Goal: Task Accomplishment & Management: Use online tool/utility

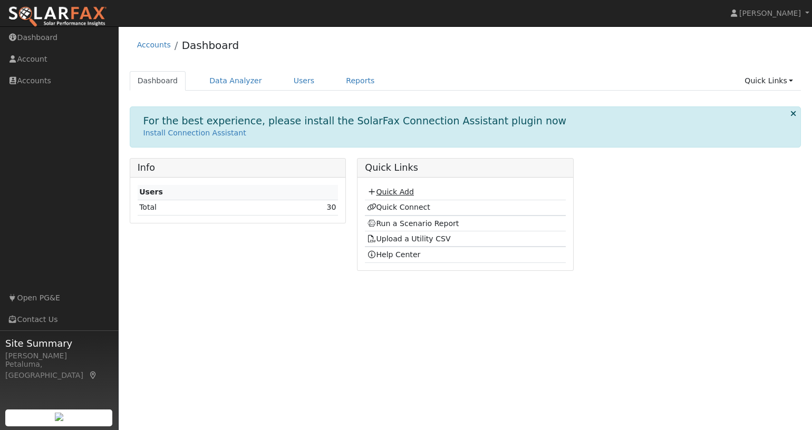
click at [394, 195] on link "Quick Add" at bounding box center [390, 192] width 47 height 8
click at [415, 204] on link "Quick Connect" at bounding box center [398, 207] width 63 height 8
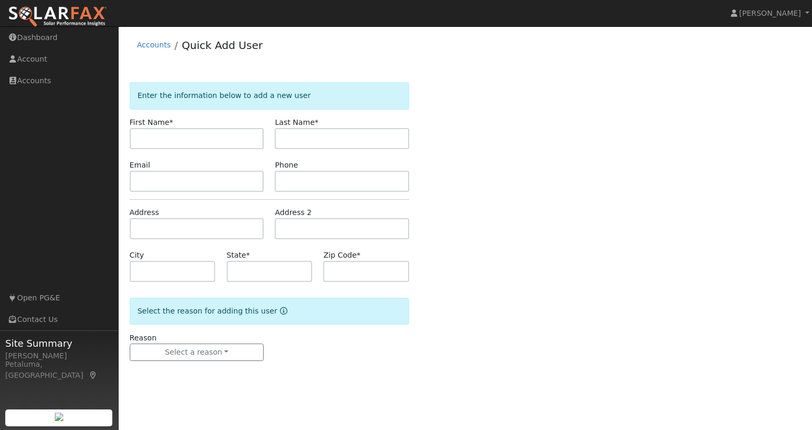
click at [191, 143] on input "text" at bounding box center [197, 138] width 134 height 21
type input "l"
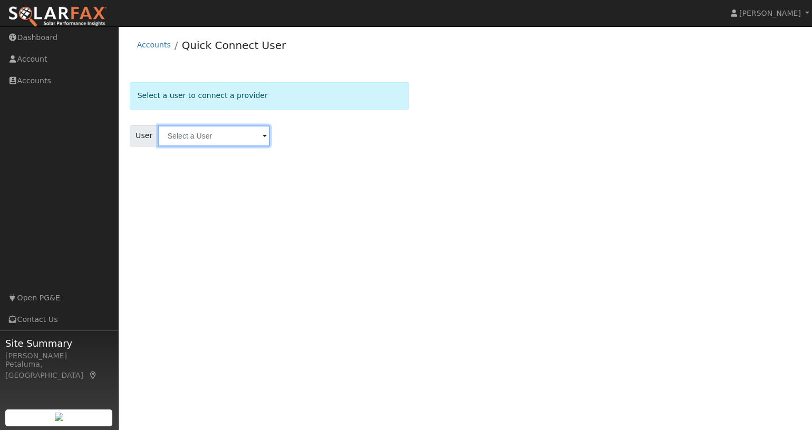
click at [245, 133] on input "text" at bounding box center [214, 136] width 112 height 21
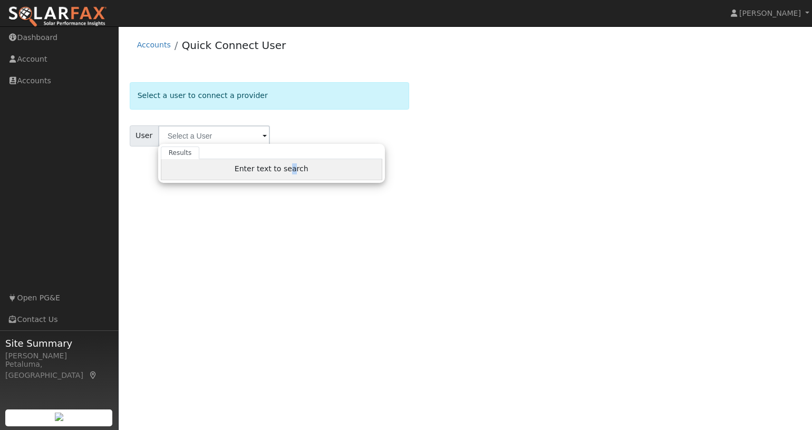
click at [285, 165] on span "Enter text to search" at bounding box center [272, 169] width 74 height 8
click at [391, 131] on div "User Results Enter text to search Enter text to search No history" at bounding box center [270, 136] width 280 height 21
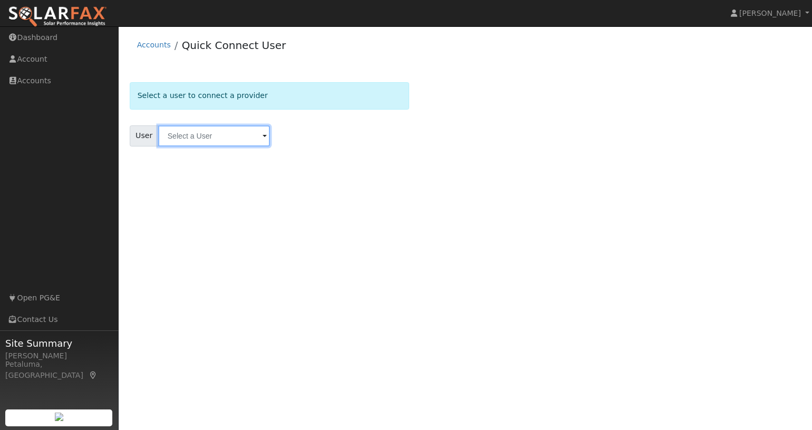
click at [182, 128] on input "text" at bounding box center [214, 136] width 112 height 21
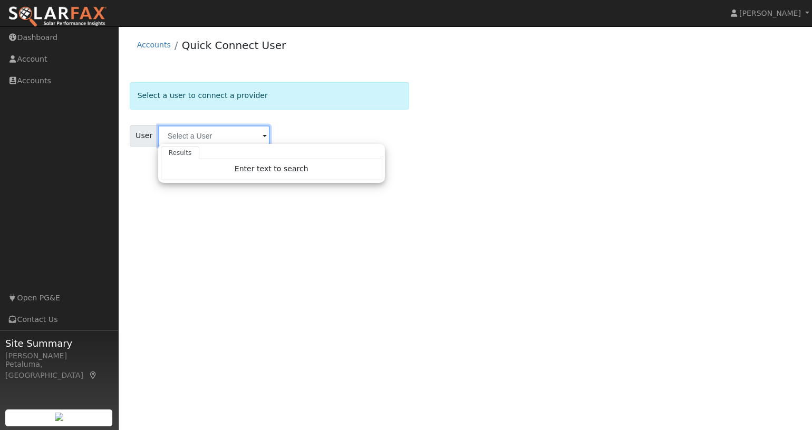
click at [188, 136] on input "text" at bounding box center [214, 136] width 112 height 21
click at [360, 132] on div "User Results Enter text to search Enter text to search No history" at bounding box center [270, 136] width 280 height 21
